Goal: Information Seeking & Learning: Learn about a topic

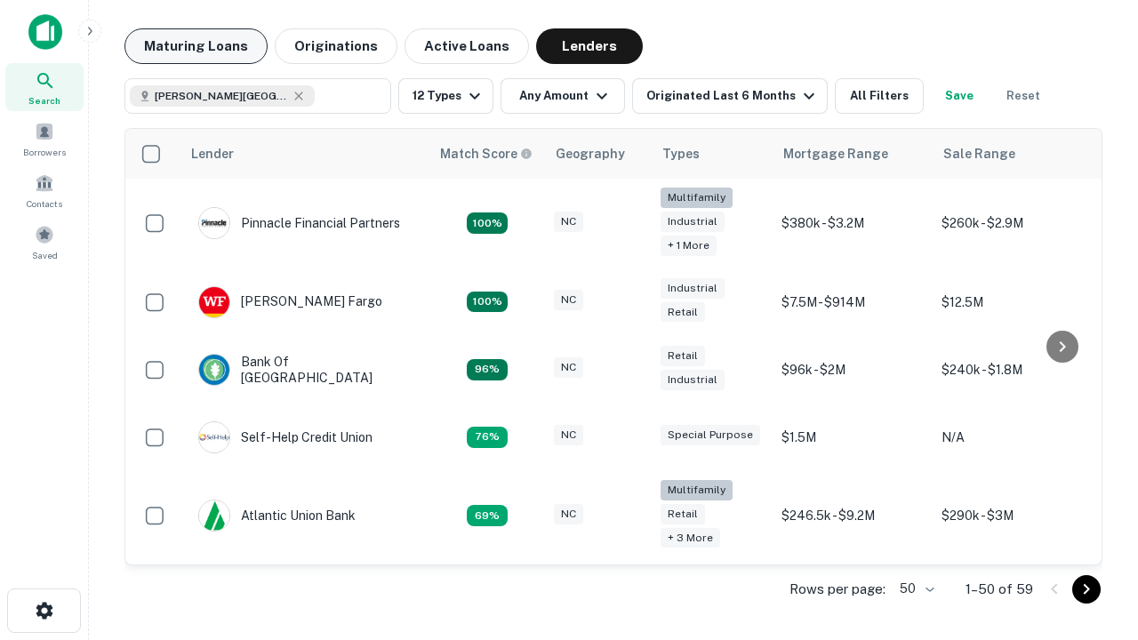
click at [196, 46] on button "Maturing Loans" at bounding box center [196, 46] width 143 height 36
